Goal: Information Seeking & Learning: Learn about a topic

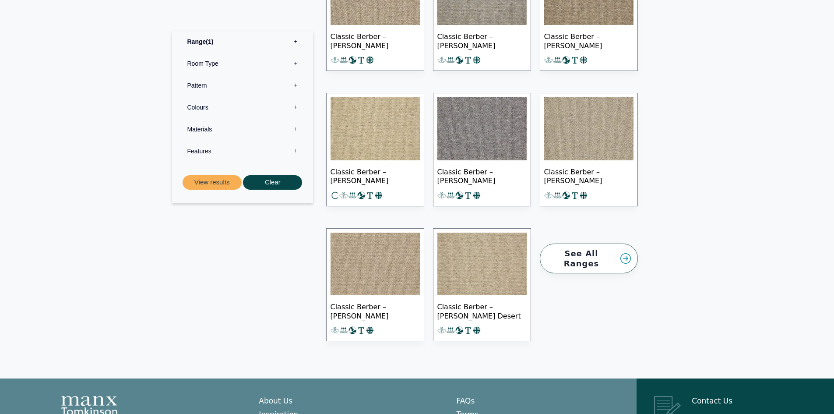
scroll to position [1051, 0]
click at [487, 276] on img at bounding box center [481, 263] width 89 height 63
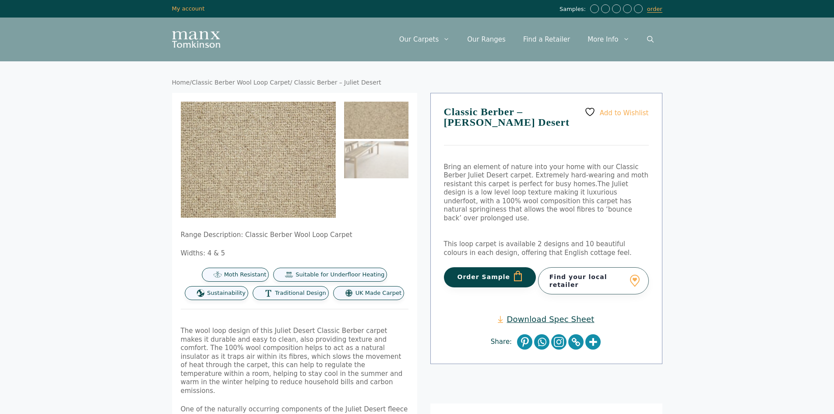
click at [380, 114] on img at bounding box center [376, 120] width 64 height 37
click at [283, 167] on img at bounding box center [223, 145] width 350 height 263
click at [283, 167] on img at bounding box center [226, 149] width 350 height 263
